Goal: Task Accomplishment & Management: Manage account settings

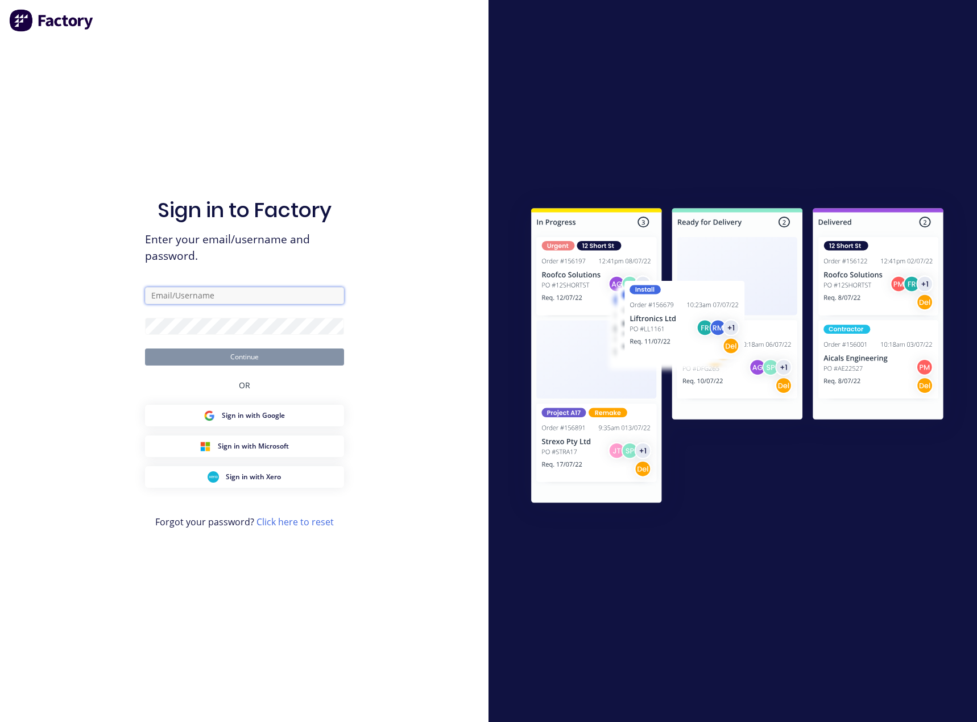
type input "[PERSON_NAME][EMAIL_ADDRESS][DOMAIN_NAME]"
click at [258, 357] on button "Continue" at bounding box center [244, 357] width 199 height 17
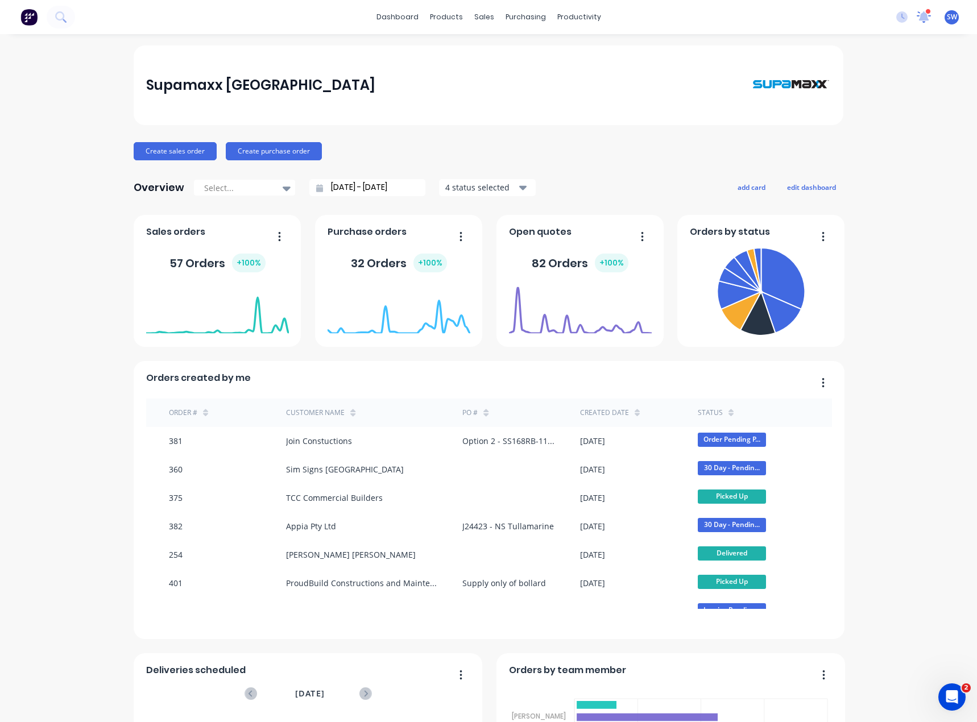
click at [919, 20] on icon at bounding box center [924, 16] width 11 height 10
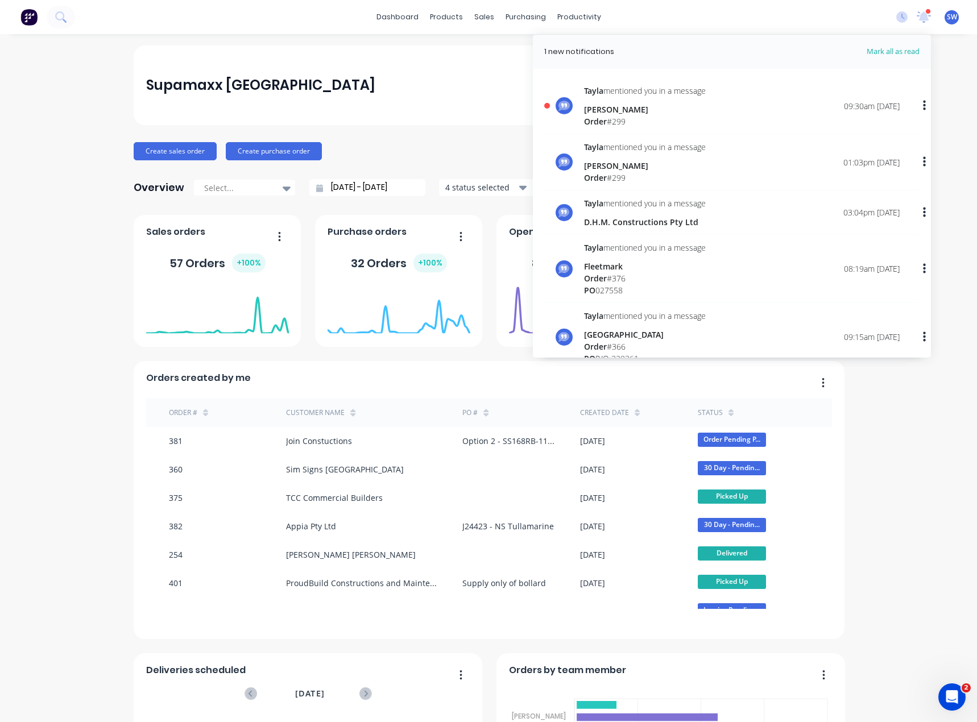
click at [627, 101] on div "[PERSON_NAME] mentioned you in a message [PERSON_NAME] Order # 299" at bounding box center [645, 106] width 122 height 43
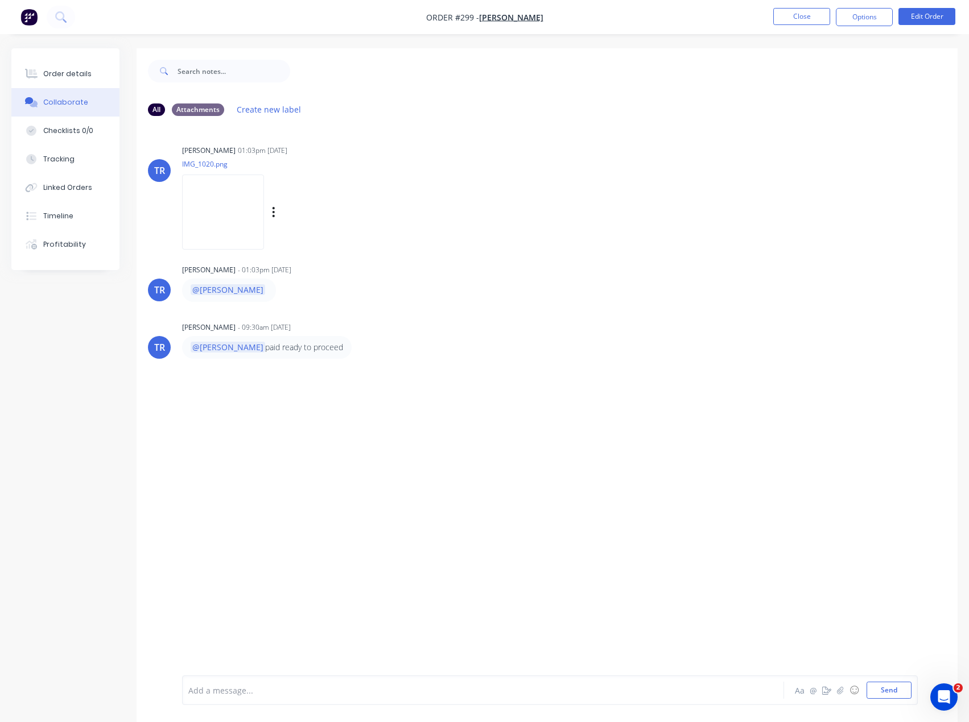
click at [229, 210] on img at bounding box center [223, 212] width 82 height 75
click at [861, 26] on button "Options" at bounding box center [864, 17] width 57 height 18
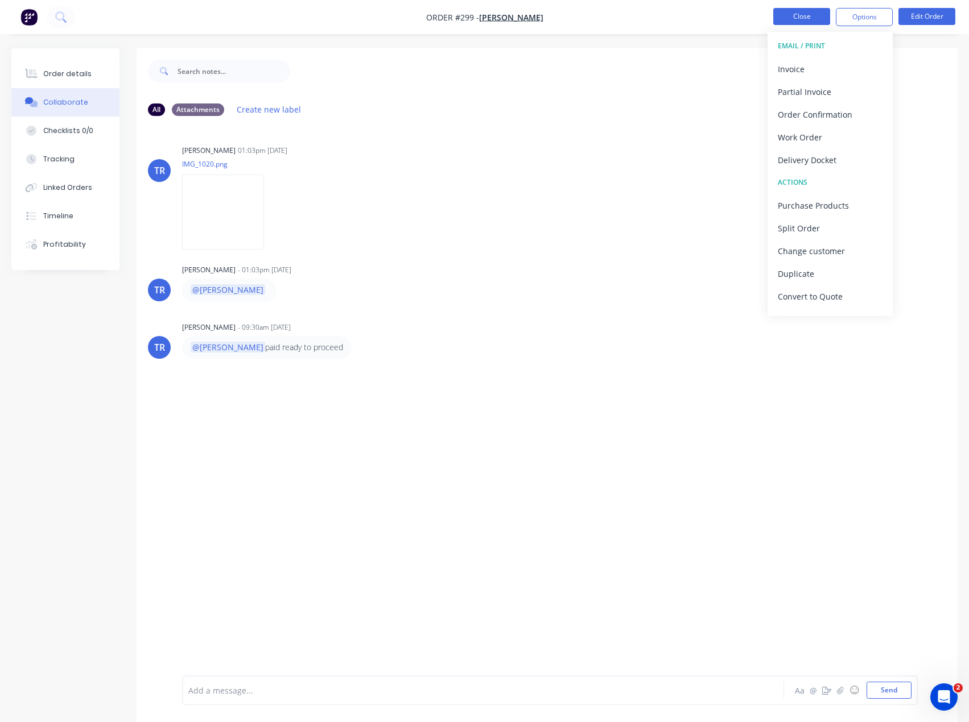
click at [806, 12] on button "Close" at bounding box center [801, 16] width 57 height 17
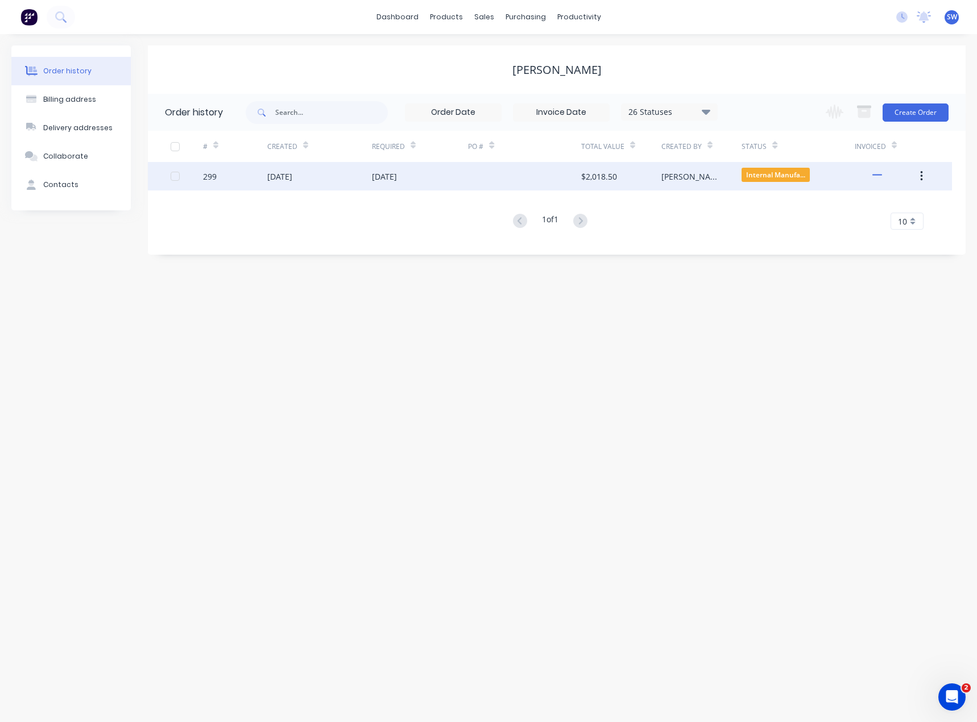
click at [509, 175] on div at bounding box center [524, 176] width 113 height 28
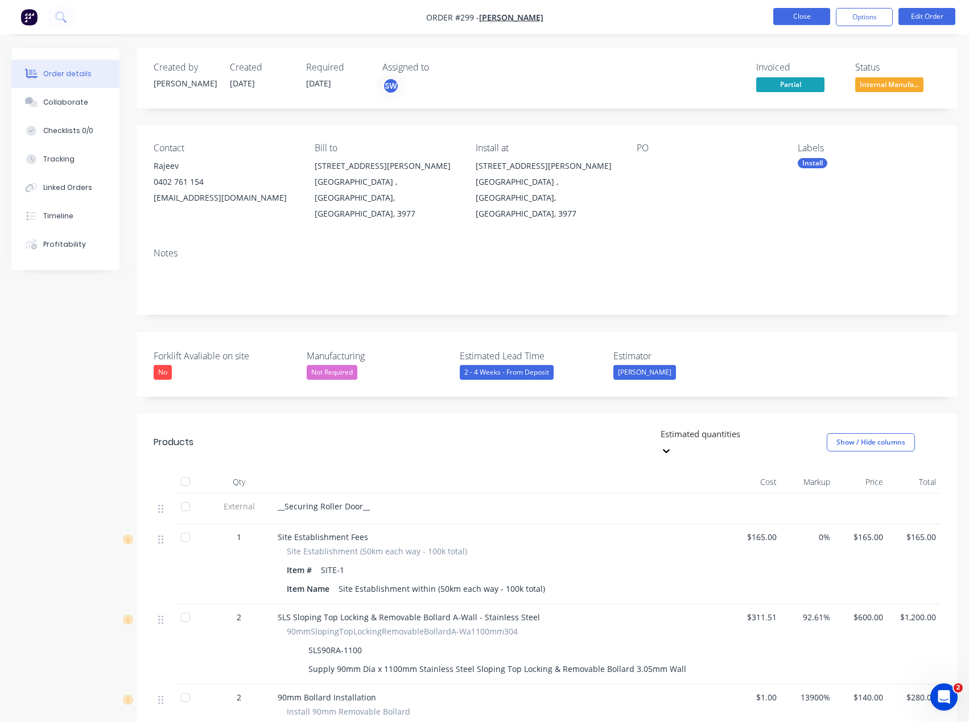
click at [814, 21] on button "Close" at bounding box center [801, 16] width 57 height 17
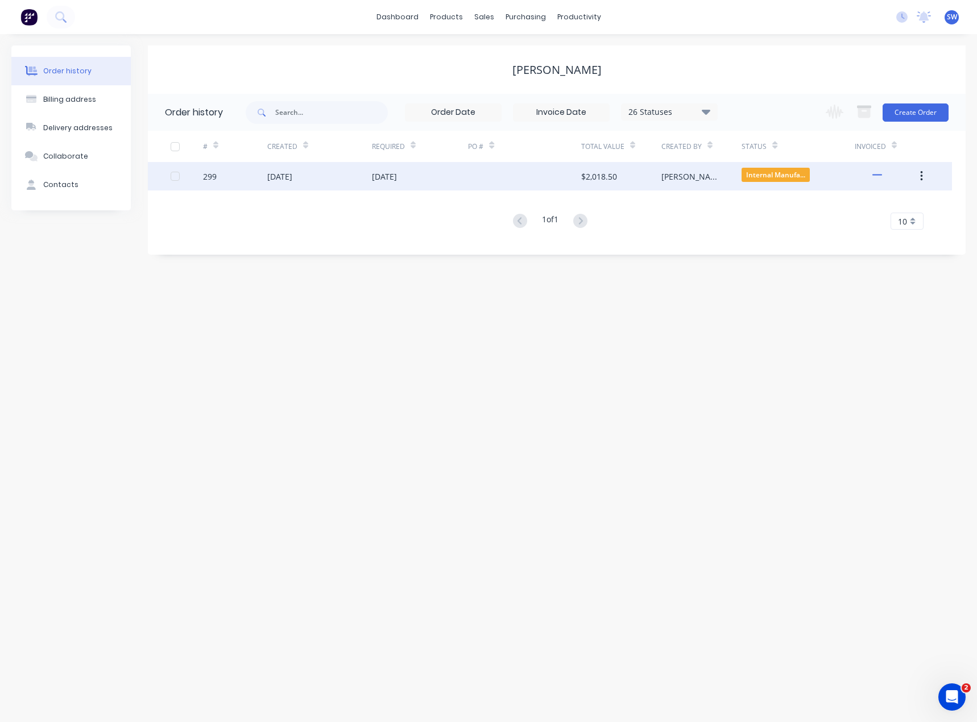
click at [519, 182] on div at bounding box center [524, 176] width 113 height 28
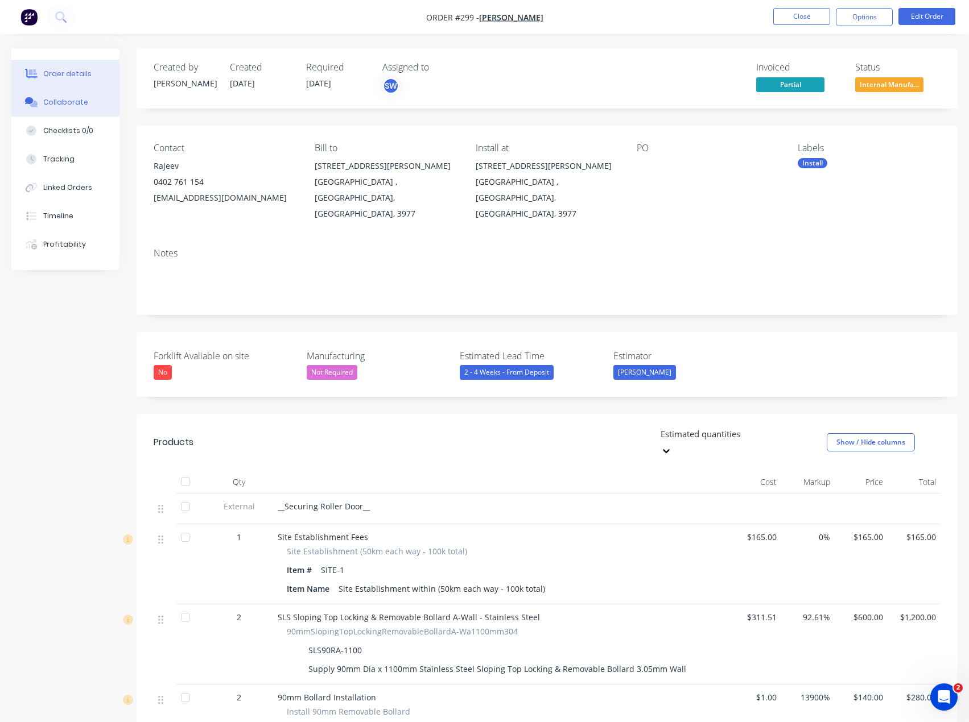
click at [51, 95] on button "Collaborate" at bounding box center [65, 102] width 108 height 28
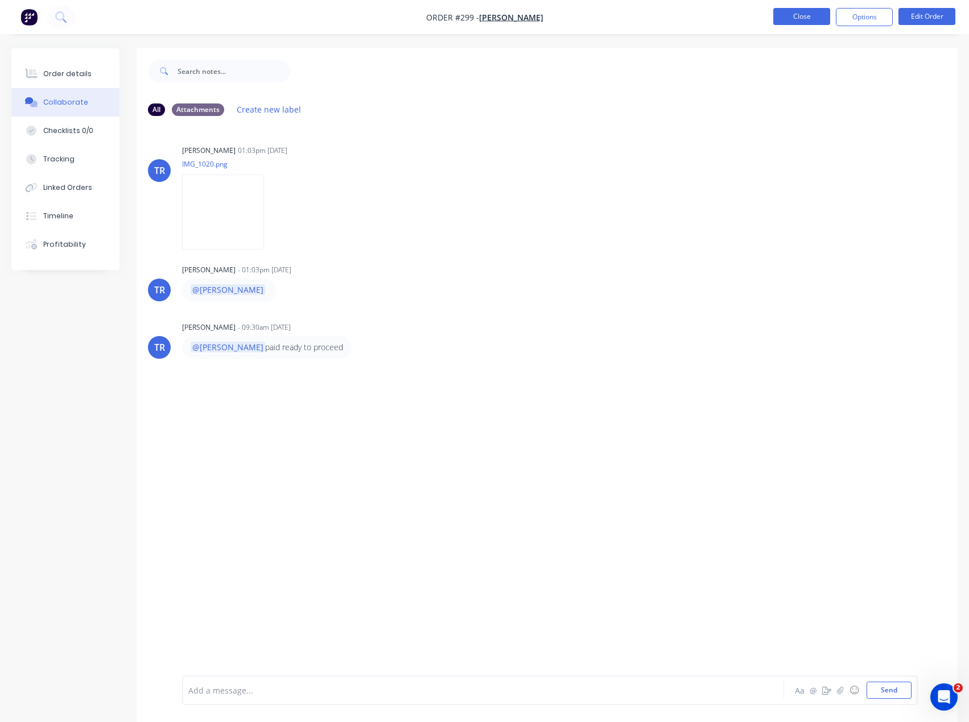
click at [792, 20] on button "Close" at bounding box center [801, 16] width 57 height 17
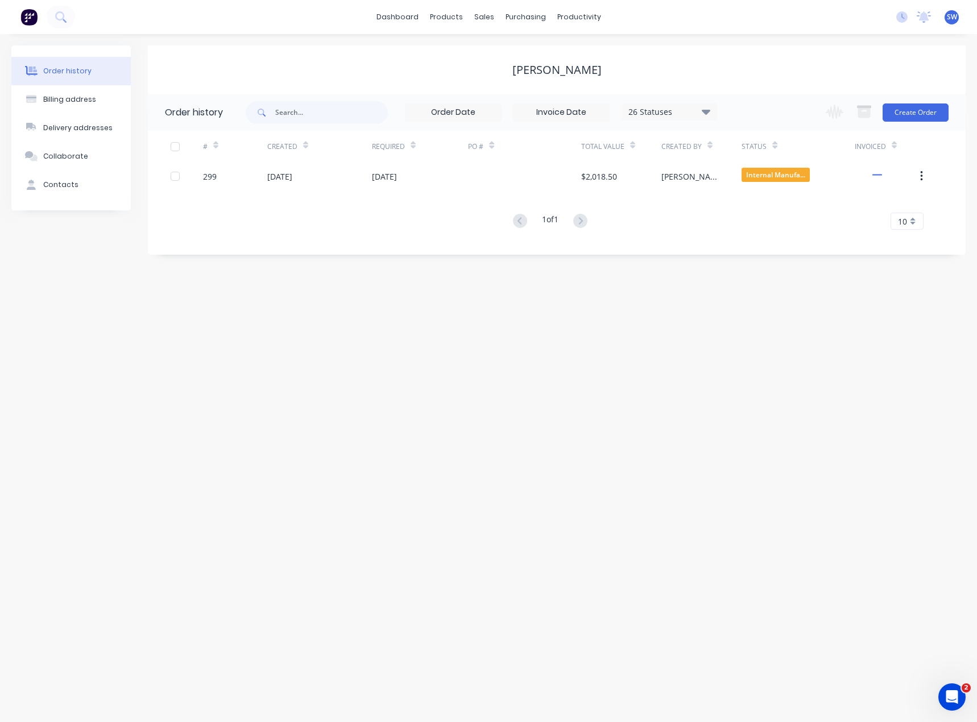
click at [765, 57] on div "[PERSON_NAME]" at bounding box center [557, 70] width 818 height 48
click at [404, 25] on link "dashboard" at bounding box center [397, 17] width 53 height 17
